Goal: Task Accomplishment & Management: Use online tool/utility

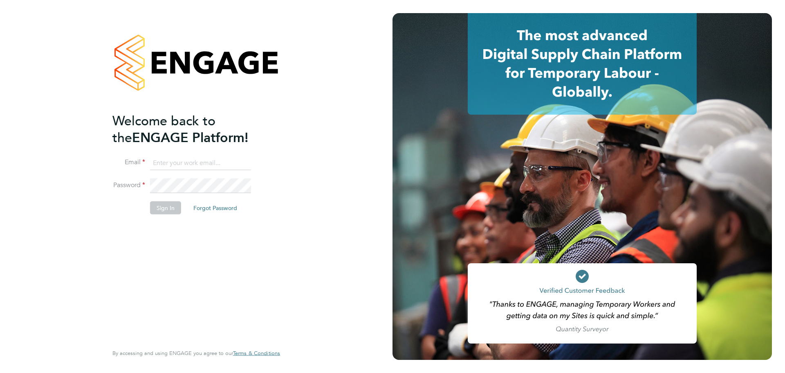
type input "Marianna.Picone@wates.co.uk"
click at [159, 210] on button "Sign In" at bounding box center [165, 207] width 31 height 13
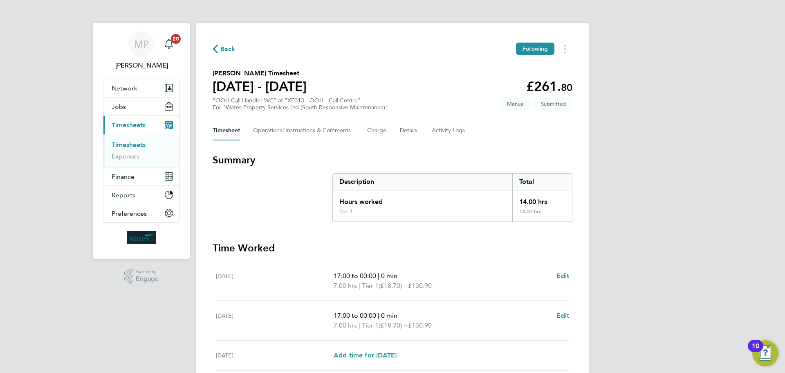
scroll to position [189, 0]
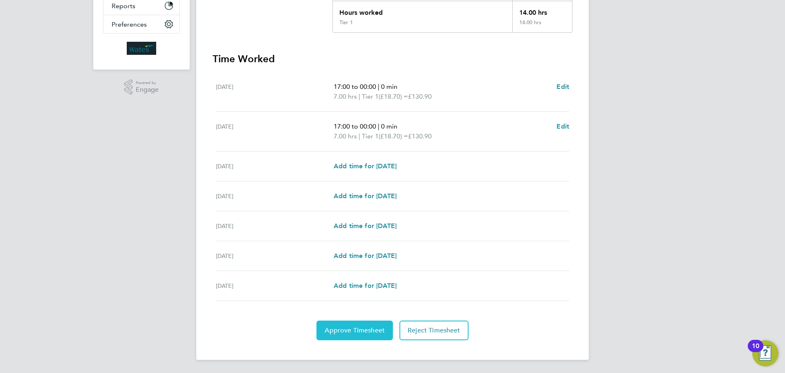
click at [359, 333] on span "Approve Timesheet" at bounding box center [355, 330] width 60 height 8
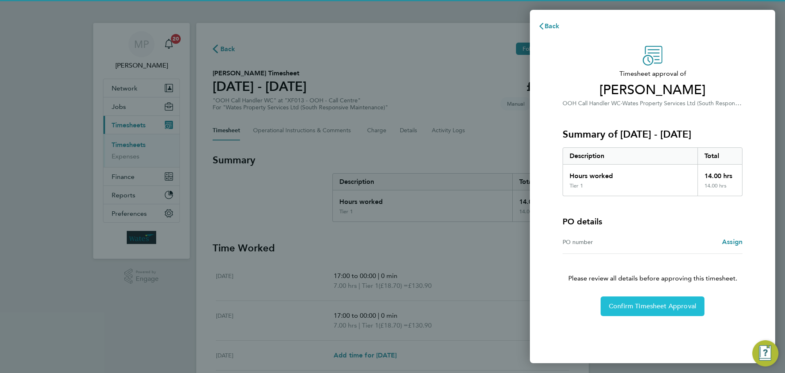
click at [685, 311] on button "Confirm Timesheet Approval" at bounding box center [653, 306] width 104 height 20
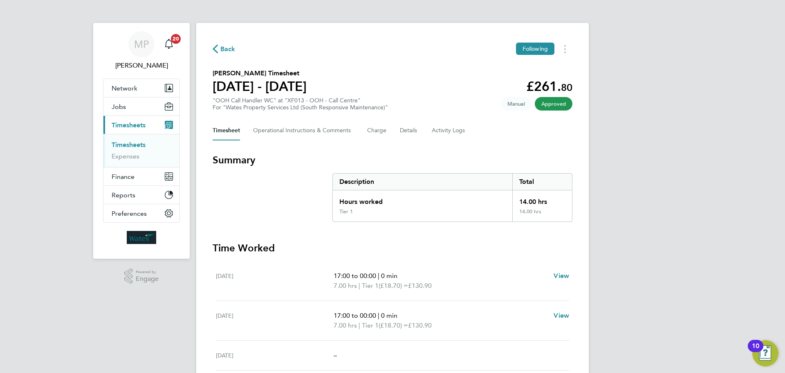
click at [121, 142] on link "Timesheets" at bounding box center [129, 145] width 34 height 8
